Goal: Find specific page/section: Find specific page/section

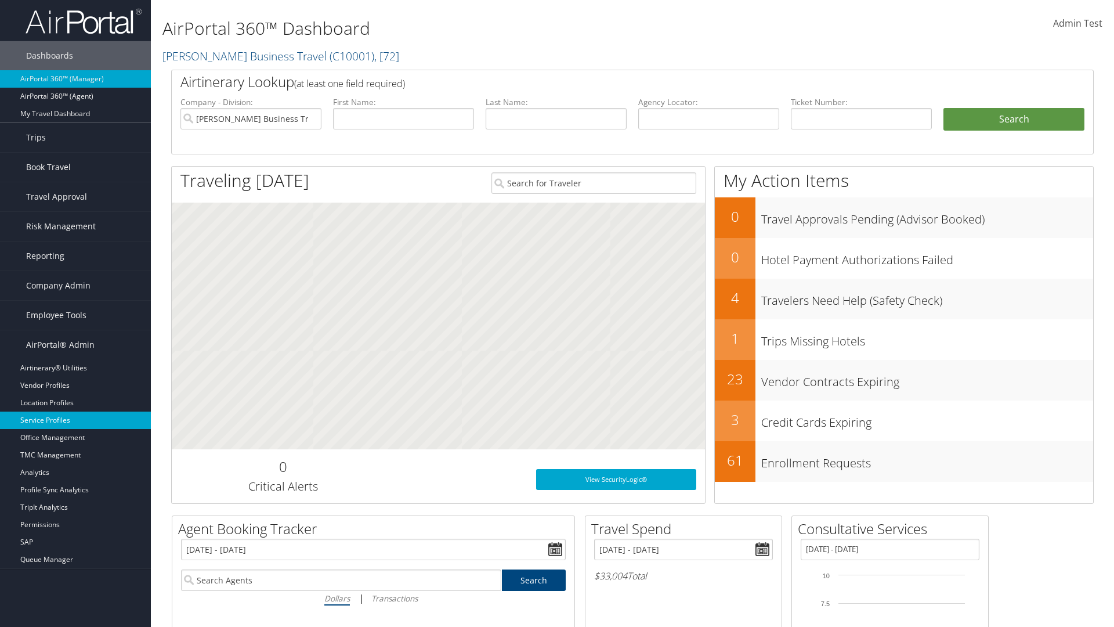
click at [75, 420] on link "Service Profiles" at bounding box center [75, 419] width 151 height 17
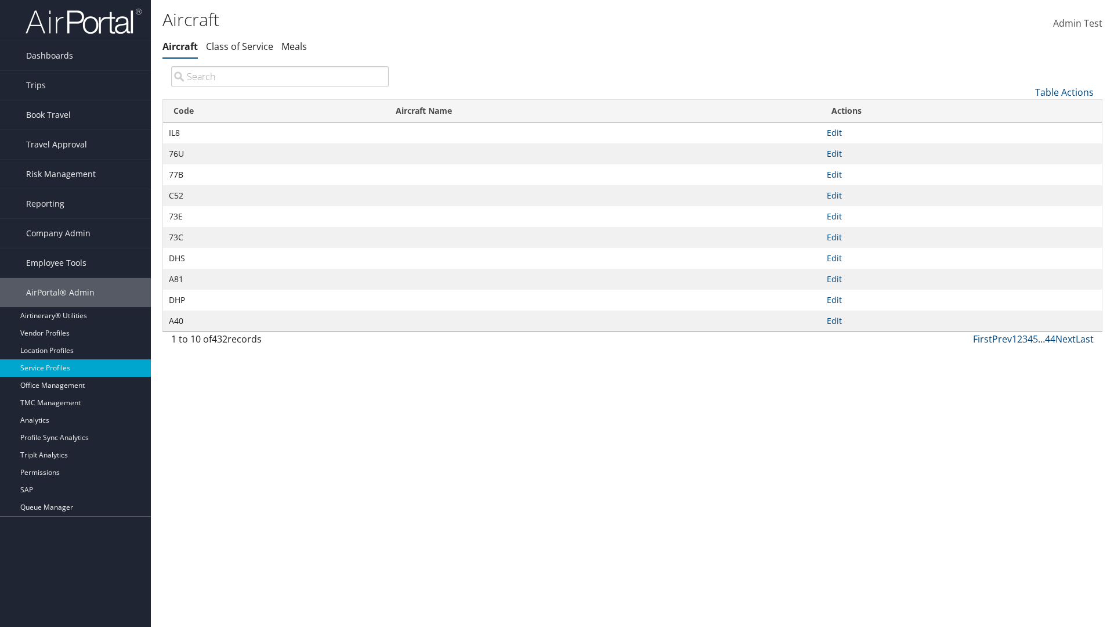
click at [274, 111] on th "Code" at bounding box center [274, 111] width 222 height 23
click at [1064, 92] on link "Table Actions" at bounding box center [1064, 92] width 59 height 13
click at [1025, 169] on link "Page Length" at bounding box center [1025, 170] width 153 height 20
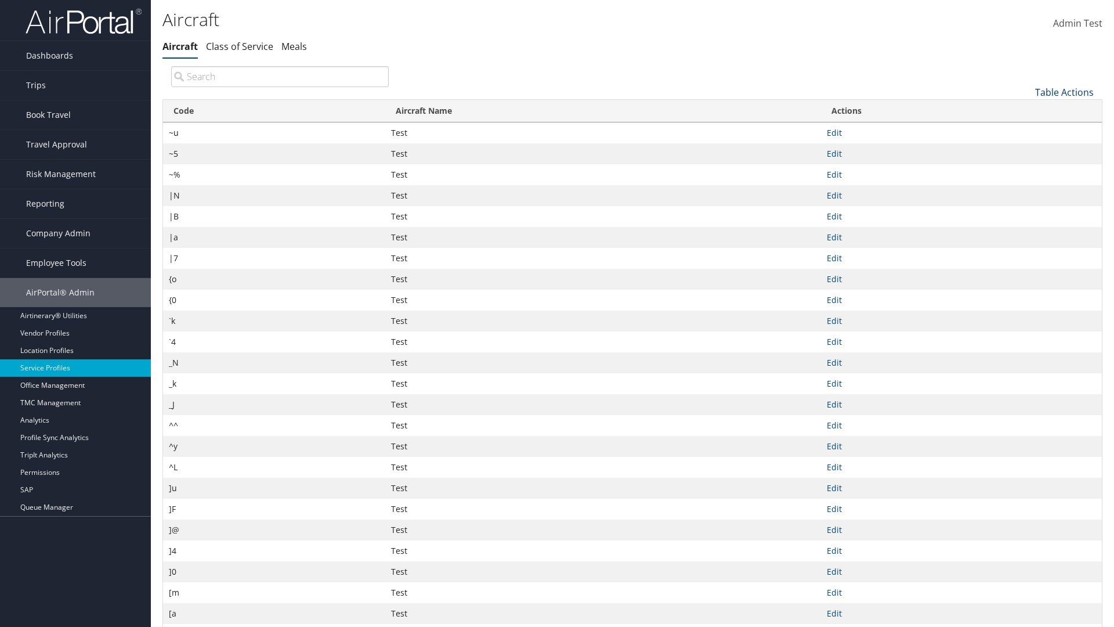
click at [1064, 92] on link "Table Actions" at bounding box center [1064, 92] width 59 height 13
click at [1025, 150] on link "50" at bounding box center [1025, 151] width 153 height 20
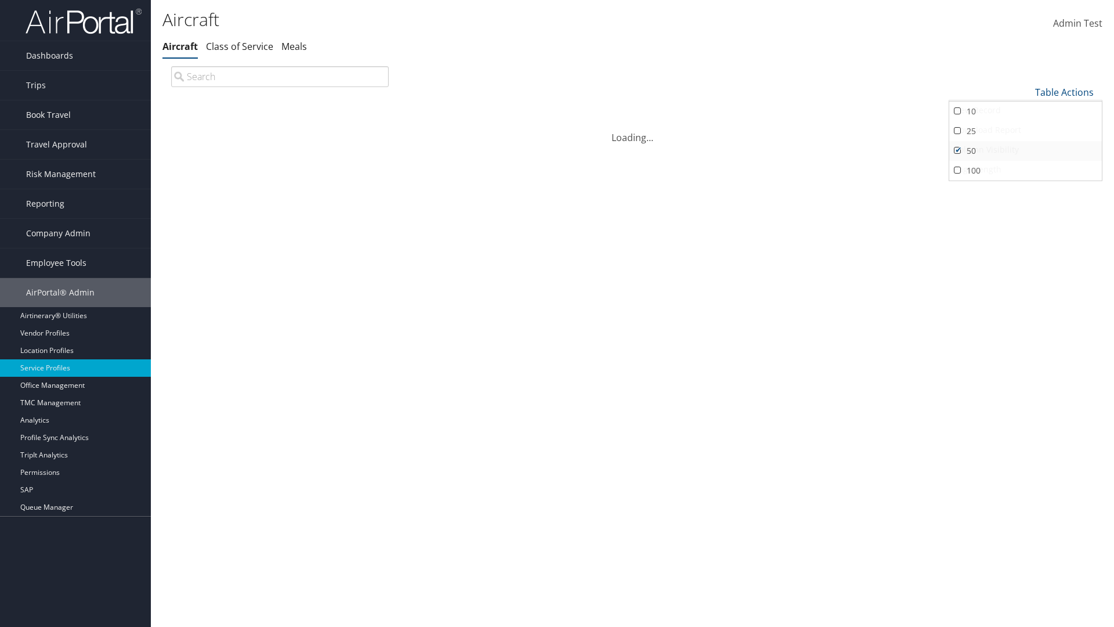
scroll to position [38, 0]
